Goal: Use online tool/utility

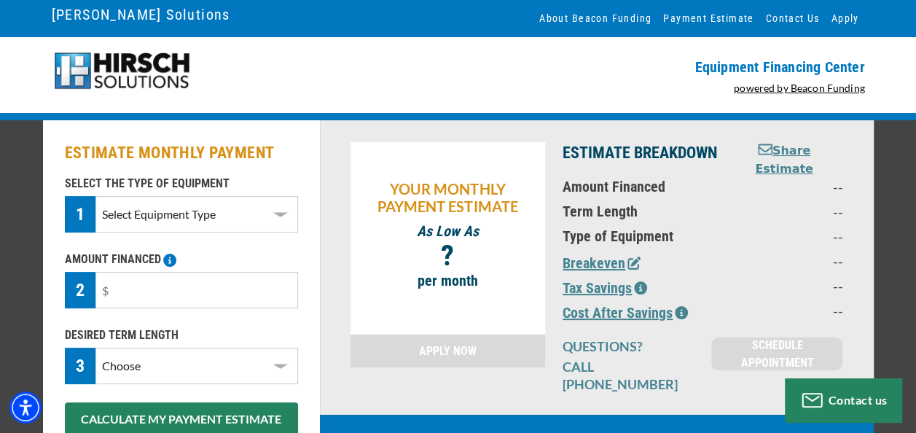
click at [278, 208] on select "Select Equipment Type DTG Printing Embroidery Screen Printing Software and Auto…" at bounding box center [196, 214] width 202 height 36
select select "1"
click at [95, 196] on select "Select Equipment Type DTG Printing Embroidery Screen Printing Software and Auto…" at bounding box center [196, 214] width 202 height 36
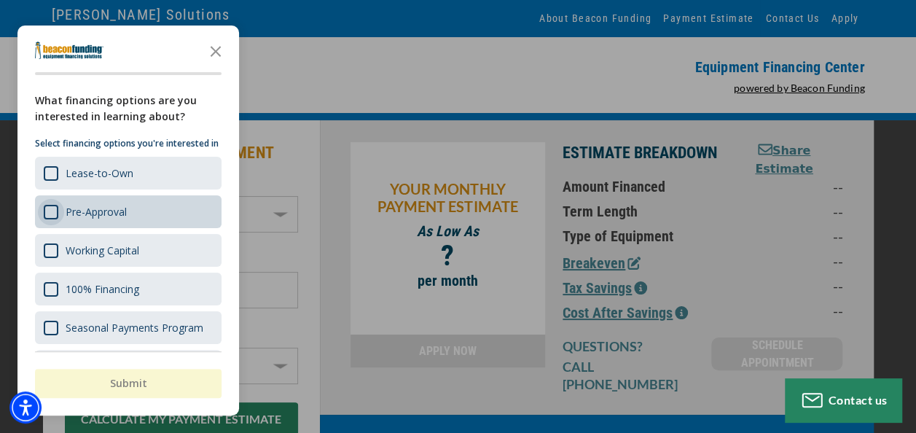
click at [47, 219] on div "Survey" at bounding box center [51, 212] width 15 height 15
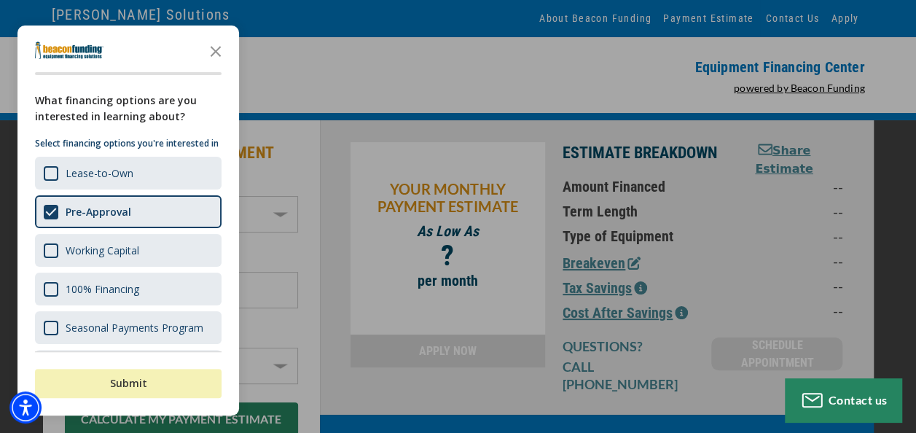
click at [132, 383] on button "Submit" at bounding box center [128, 383] width 187 height 29
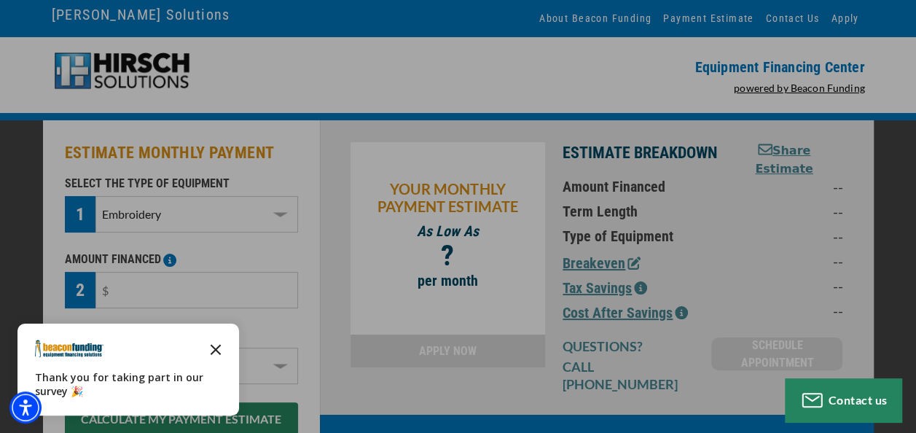
click at [219, 345] on polygon "Close the survey" at bounding box center [216, 349] width 11 height 11
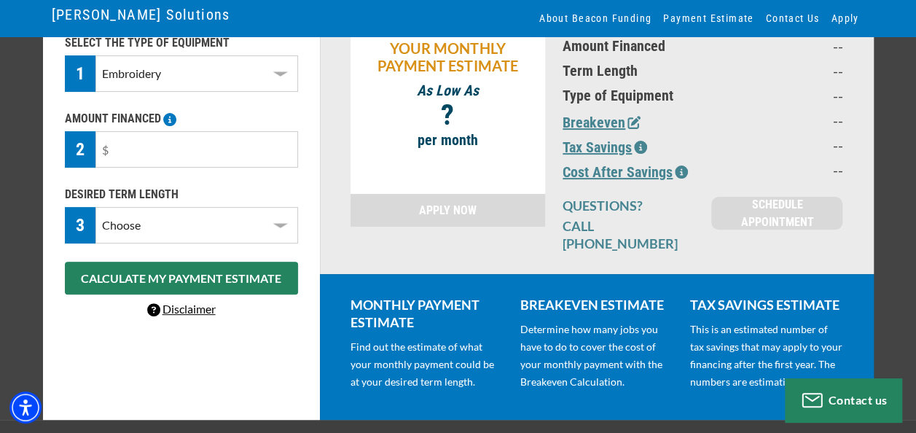
scroll to position [146, 0]
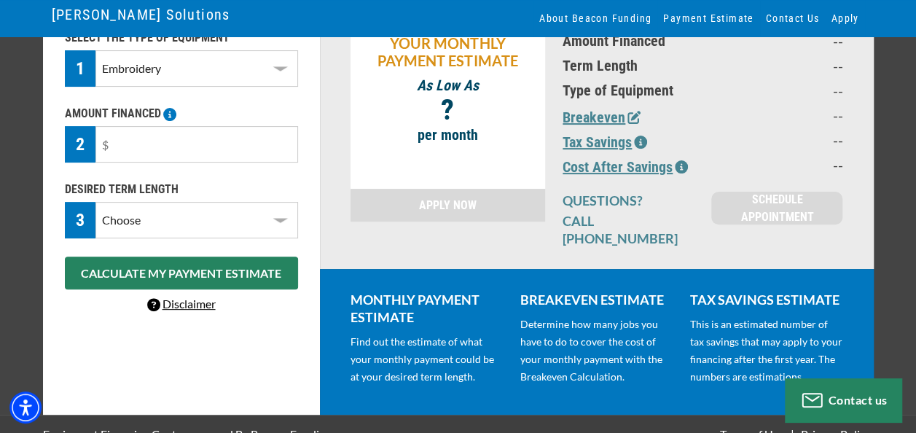
click at [276, 219] on select "Choose 36 Months 48 Months 60 Months" at bounding box center [196, 220] width 202 height 36
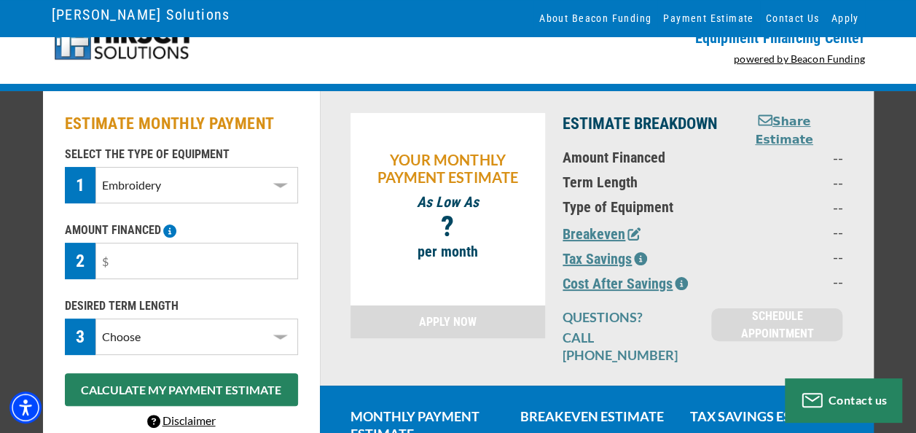
scroll to position [0, 0]
